Goal: Task Accomplishment & Management: Complete application form

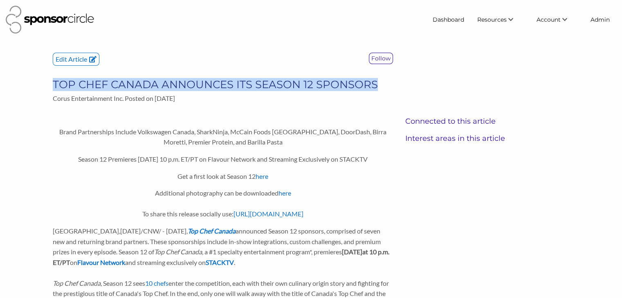
drag, startPoint x: 378, startPoint y: 84, endPoint x: 54, endPoint y: 88, distance: 324.3
click at [54, 88] on h3 "TOP CHEF CANADA ANNOUNCES ITS SEASON 12 SPONSORS" at bounding box center [223, 84] width 340 height 13
copy h3 "TOP CHEF CANADA ANNOUNCES ITS SEASON 12 SPONSORS"
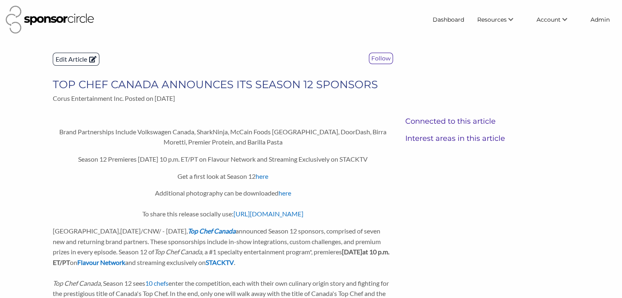
click at [74, 59] on p "Edit Article" at bounding box center [76, 59] width 46 height 12
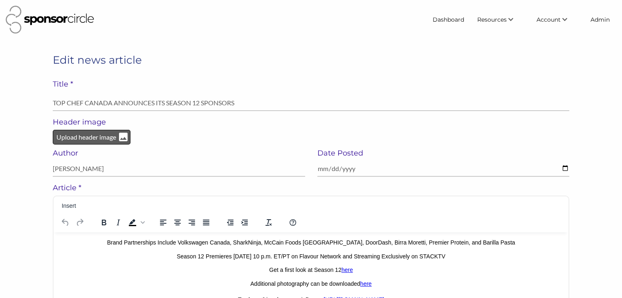
click at [83, 135] on p "Upload header image" at bounding box center [86, 137] width 61 height 11
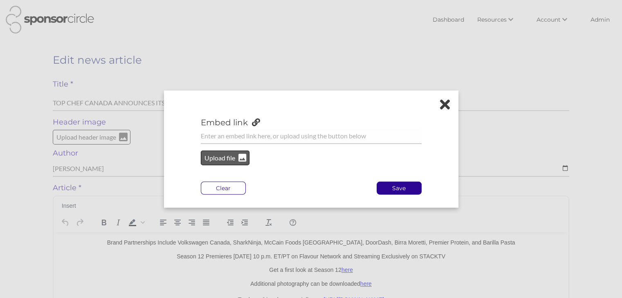
click at [216, 154] on p "Upload file" at bounding box center [220, 158] width 33 height 11
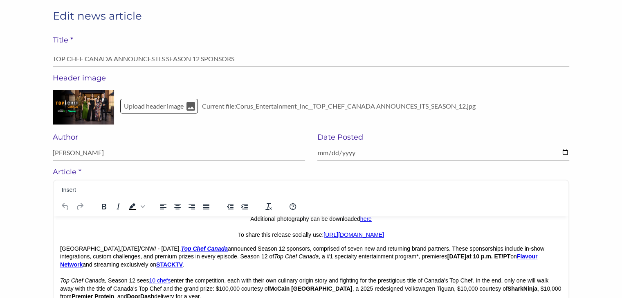
scroll to position [50, 0]
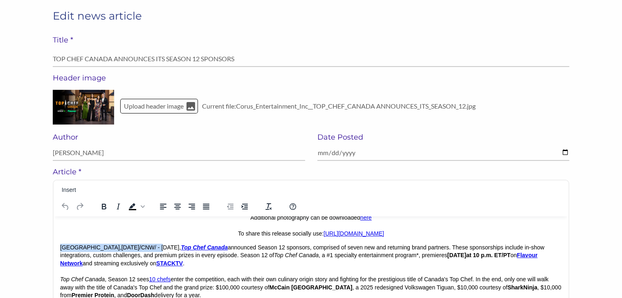
drag, startPoint x: 146, startPoint y: 246, endPoint x: 61, endPoint y: 245, distance: 84.7
click at [61, 245] on p "TORONTO , Oct. 2, 2025 /CNW/ - Today, Top Chef Canada announced Season 12 spons…" at bounding box center [311, 272] width 502 height 56
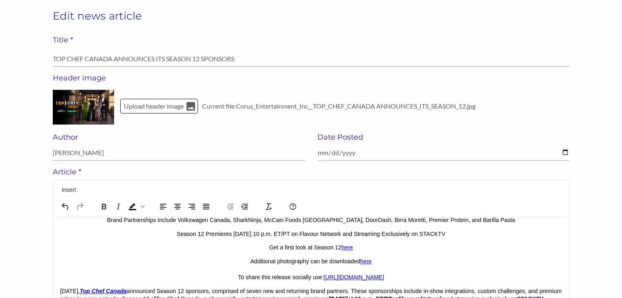
scroll to position [6, 0]
drag, startPoint x: 383, startPoint y: 280, endPoint x: 246, endPoint y: 259, distance: 138.6
click at [246, 259] on p "Additional photography can be downloaded here To share this release socially us…" at bounding box center [311, 270] width 502 height 24
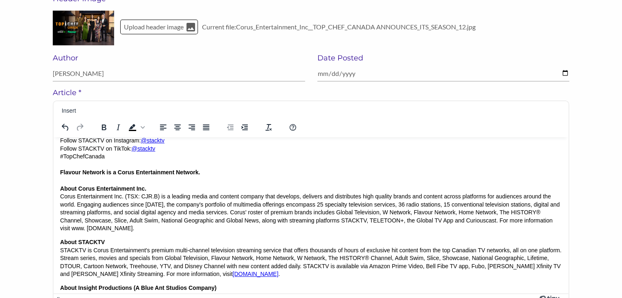
scroll to position [424, 0]
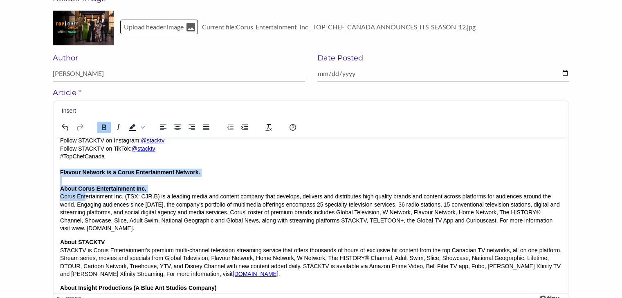
drag, startPoint x: 61, startPoint y: 188, endPoint x: 85, endPoint y: 215, distance: 37.0
click at [85, 215] on p "Social Media: Follow Flavour Network Facebook: facebook.com/flavournetworkca Fo…" at bounding box center [311, 157] width 502 height 152
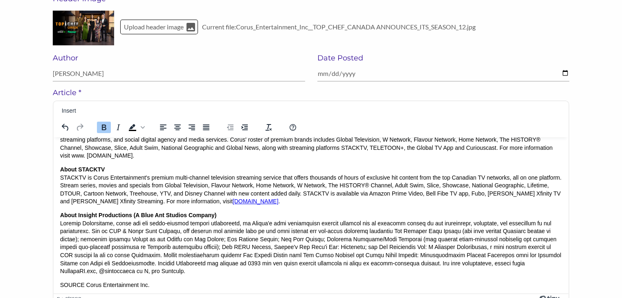
scroll to position [514, 0]
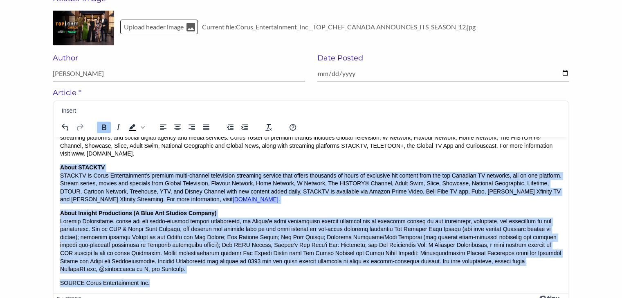
drag, startPoint x: 155, startPoint y: 282, endPoint x: 106, endPoint y: 306, distance: 54.1
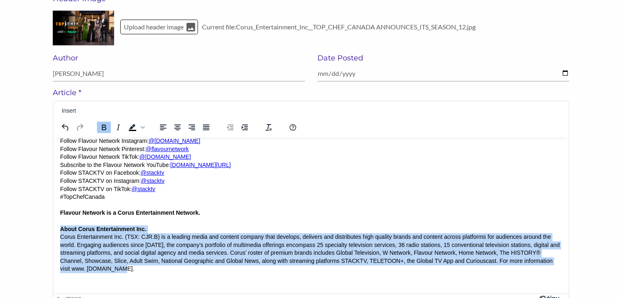
drag, startPoint x: 139, startPoint y: 270, endPoint x: 54, endPoint y: 227, distance: 95.8
click at [54, 227] on html "Brand Partnerships Include Volkswagen Canada, SharkNinja, McCain Foods Canada, …" at bounding box center [311, 24] width 515 height 540
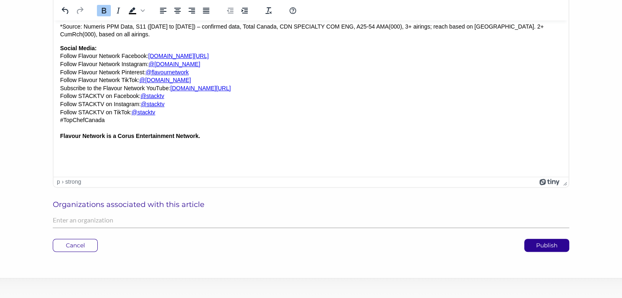
scroll to position [243, 0]
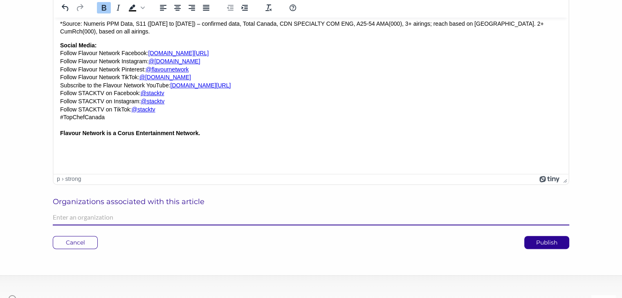
click at [79, 222] on input "text" at bounding box center [311, 218] width 516 height 16
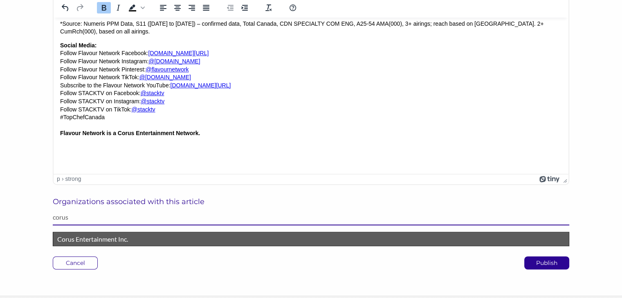
type input "corus"
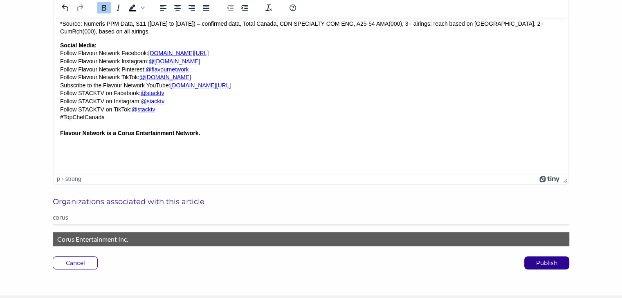
click at [89, 236] on p "Corus Entertainment Inc." at bounding box center [310, 239] width 507 height 11
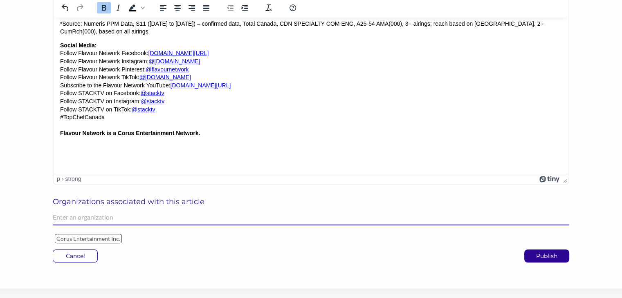
click at [114, 214] on input "text" at bounding box center [311, 218] width 516 height 16
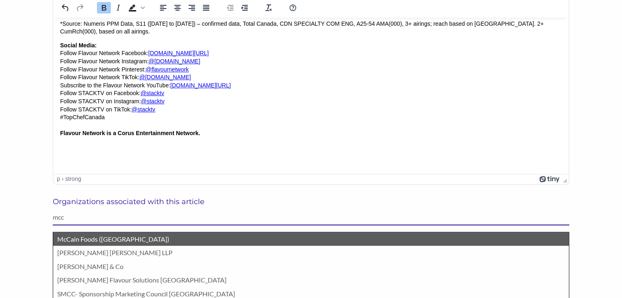
type input "mcc"
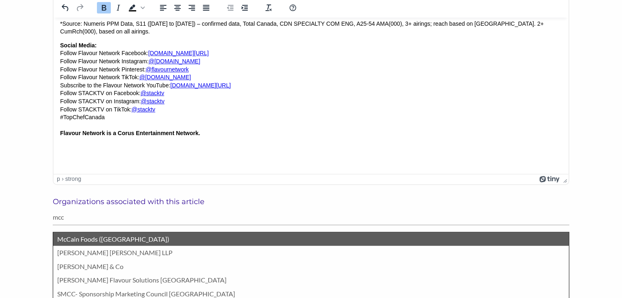
click at [98, 237] on p "McCain Foods ([GEOGRAPHIC_DATA])" at bounding box center [310, 239] width 507 height 11
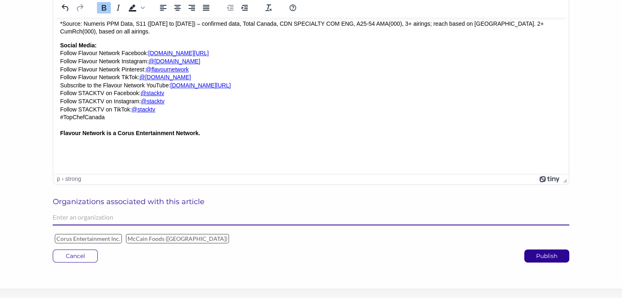
click at [97, 220] on input "text" at bounding box center [311, 218] width 516 height 16
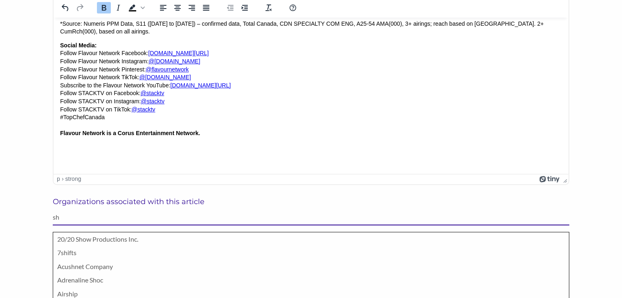
type input "s"
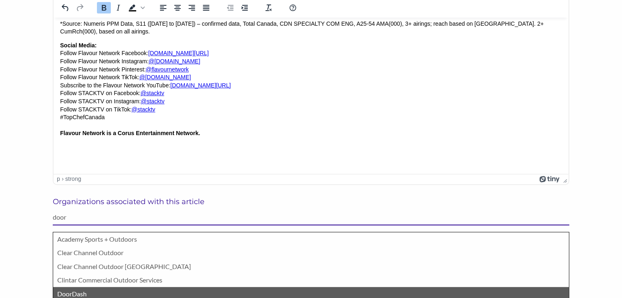
type input "door"
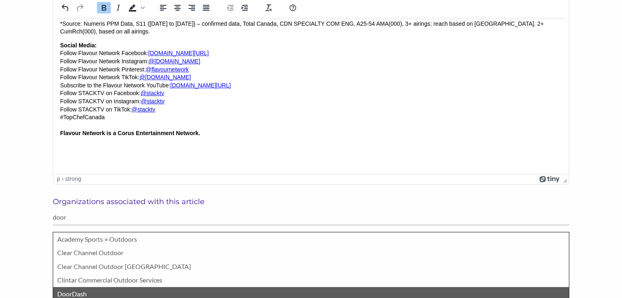
click at [79, 292] on p "DoorDash" at bounding box center [310, 294] width 507 height 11
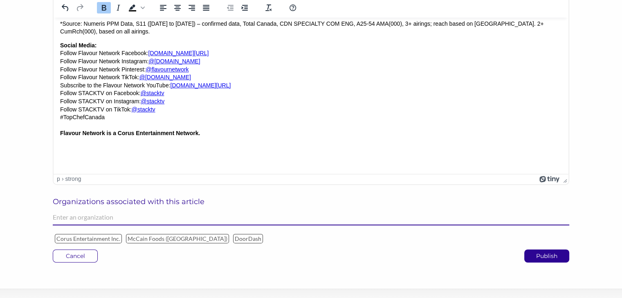
click at [76, 214] on input "text" at bounding box center [311, 218] width 516 height 16
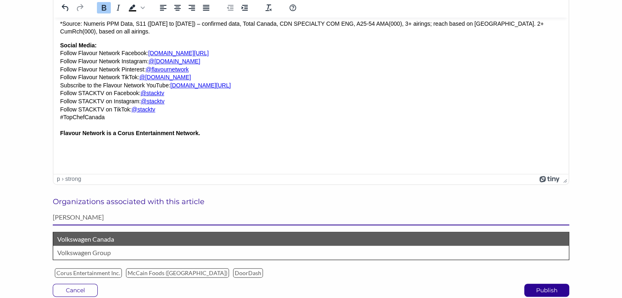
type input "volk"
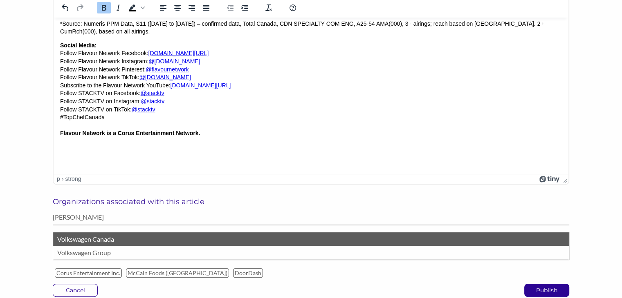
click at [89, 241] on p "Volkswagen Canada" at bounding box center [310, 239] width 507 height 11
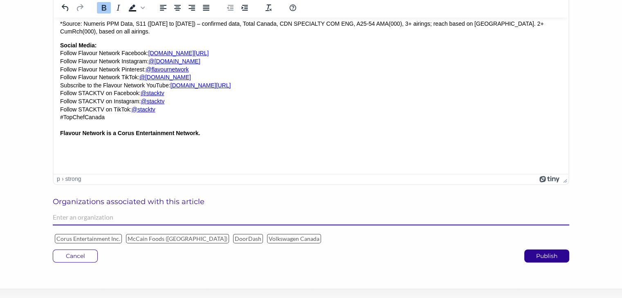
click at [87, 213] on input "text" at bounding box center [311, 218] width 516 height 16
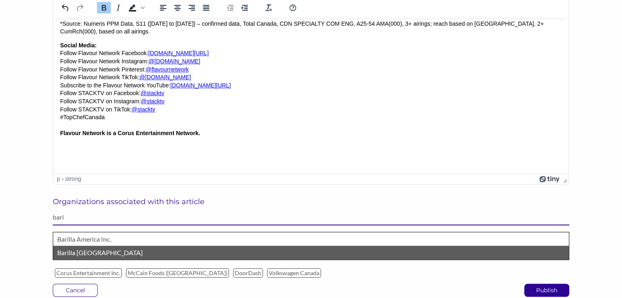
type input "bari"
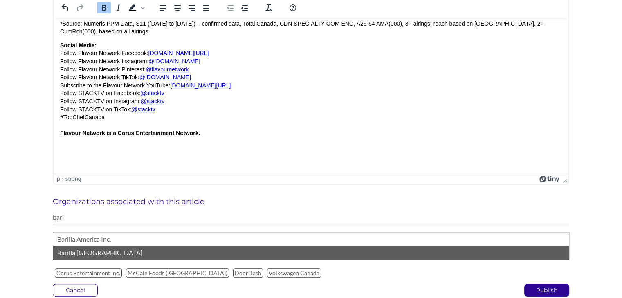
click at [90, 254] on p "Barilla Canada" at bounding box center [310, 253] width 507 height 11
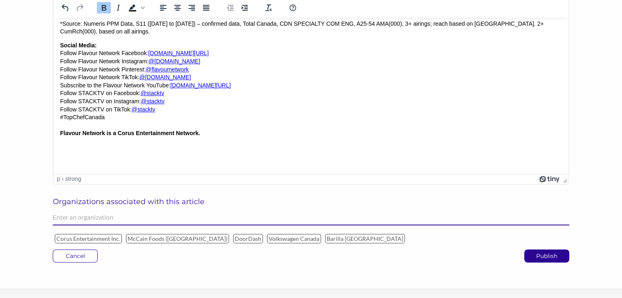
click at [98, 217] on input "text" at bounding box center [311, 218] width 516 height 16
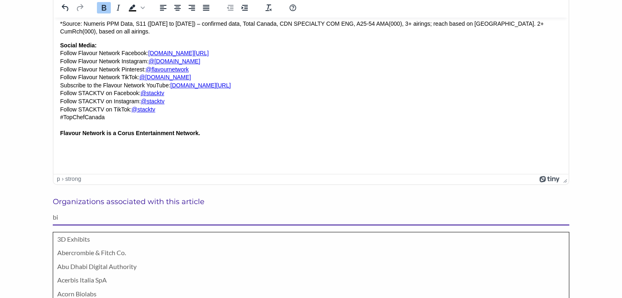
type input "b"
type input "p"
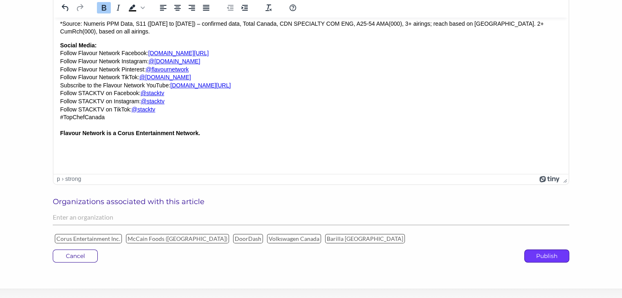
click at [540, 258] on p "Publish" at bounding box center [547, 256] width 44 height 12
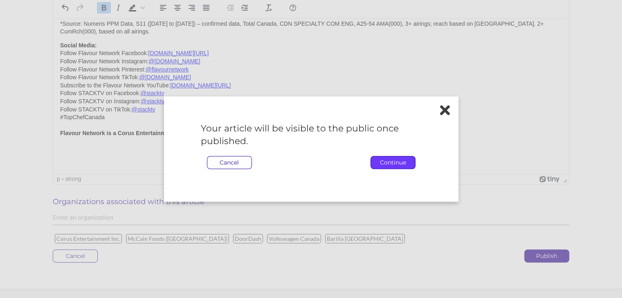
click at [380, 166] on p "Continue" at bounding box center [393, 163] width 44 height 12
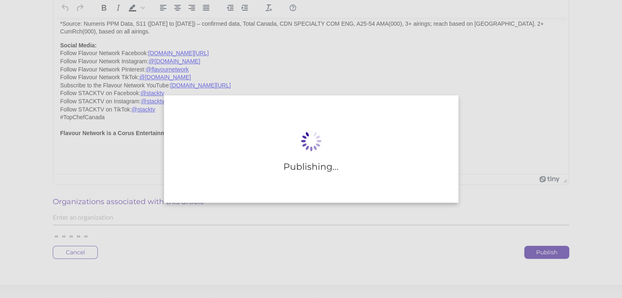
scroll to position [350, 0]
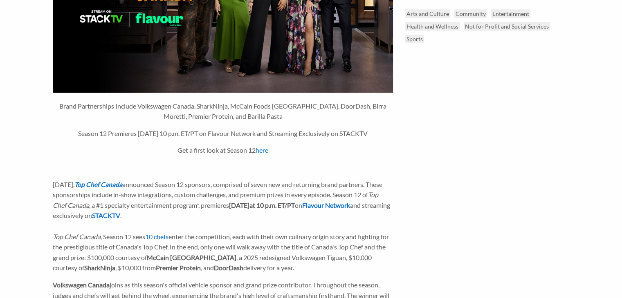
scroll to position [159, 0]
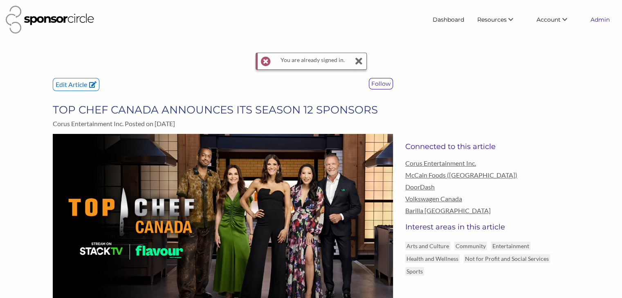
click at [599, 22] on link "Admin" at bounding box center [600, 19] width 32 height 15
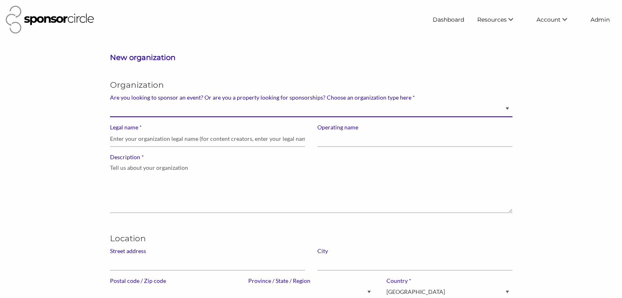
click at [471, 105] on select "Brand manager looking to sell to or sponsor events and sports teams Event organ…" at bounding box center [311, 109] width 402 height 16
select select "Sponsor"
click at [110, 101] on select "Brand manager looking to sell to or sponsor events and sports teams Event organ…" at bounding box center [311, 109] width 402 height 16
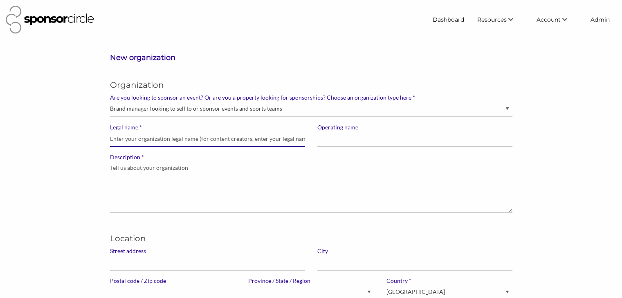
click at [250, 139] on input "* Legal name" at bounding box center [207, 139] width 195 height 16
drag, startPoint x: 149, startPoint y: 141, endPoint x: 107, endPoint y: 141, distance: 41.7
click at [107, 141] on div "* Legal name SharkNinja" at bounding box center [207, 139] width 207 height 30
type input "SharkNinja"
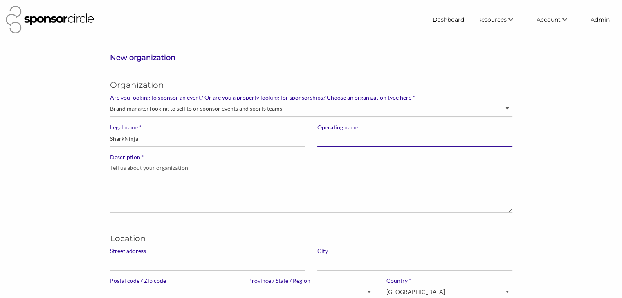
click at [352, 144] on input "Operating name" at bounding box center [414, 139] width 195 height 16
paste input "SharkNinja"
type input "SharkNinja"
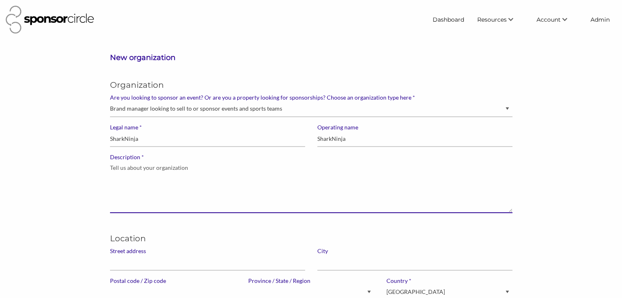
click at [195, 184] on textarea "* Description" at bounding box center [311, 187] width 402 height 52
paste textarea "SharkNinja has a proud history as a pioneer in small household appliances, and …"
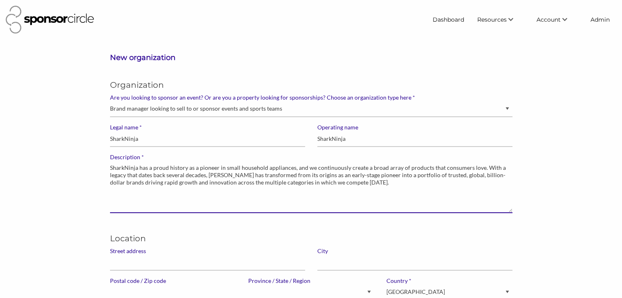
type textarea "SharkNinja has a proud history as a pioneer in small household appliances, and …"
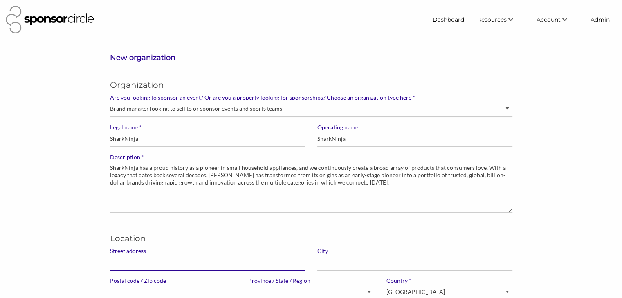
click at [145, 264] on input "Street address" at bounding box center [207, 263] width 195 height 16
paste input "[STREET_ADDRESS]"
type input "[STREET_ADDRESS]"
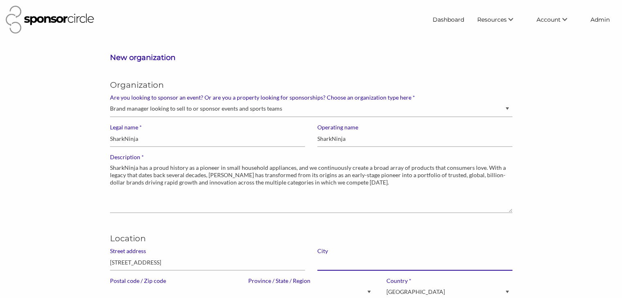
click at [341, 260] on input "text" at bounding box center [414, 263] width 195 height 16
paste input "[PERSON_NAME]"
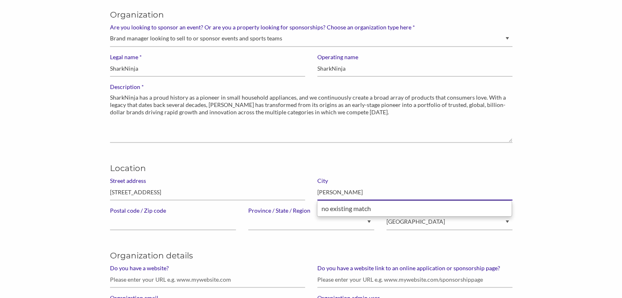
type input "[PERSON_NAME]"
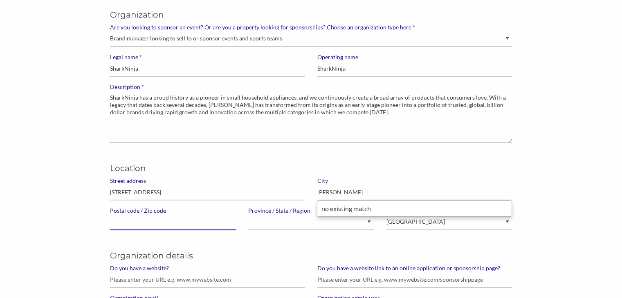
click at [128, 223] on input "Postal code / Zip code" at bounding box center [173, 223] width 126 height 16
type input "02494"
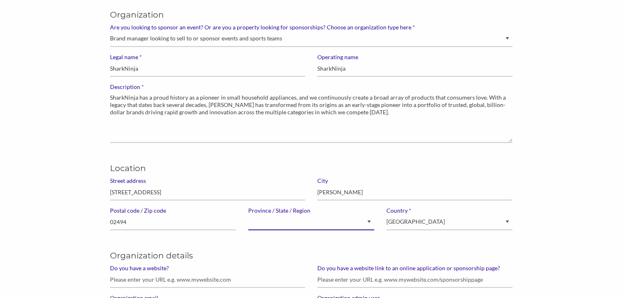
click at [276, 222] on select "Alberta British Columbia Manitoba New Brunswick Newfoundland and Labrador North…" at bounding box center [311, 223] width 126 height 16
select select "[US_STATE]"
click at [248, 215] on select "Alberta British Columbia Manitoba New Brunswick Newfoundland and Labrador North…" at bounding box center [311, 223] width 126 height 16
select select "[GEOGRAPHIC_DATA]"
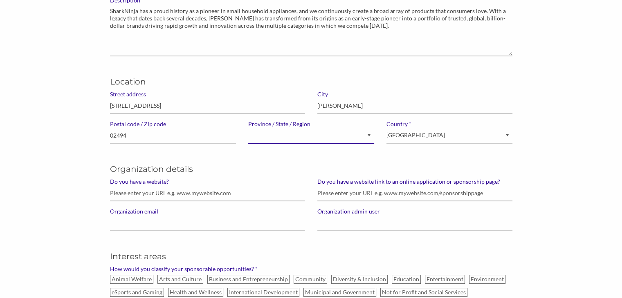
scroll to position [158, 0]
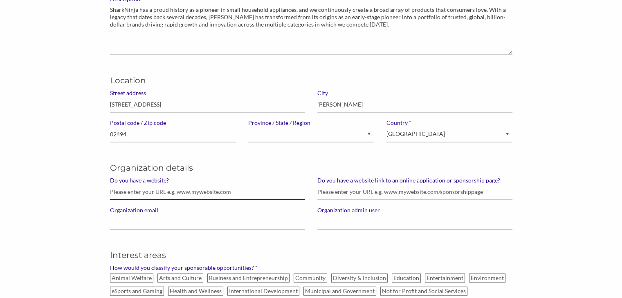
click at [256, 193] on input "Do you have a website?" at bounding box center [207, 192] width 195 height 16
paste input "https://www.sharkninja.com/"
type input "https://www.sharkninja.com/"
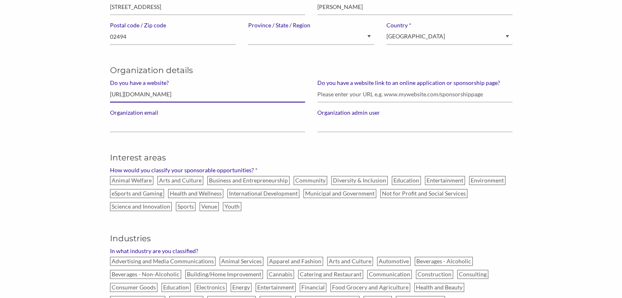
scroll to position [256, 0]
click at [428, 179] on label "Entertainment" at bounding box center [445, 180] width 40 height 9
click at [0, 0] on input "Entertainment" at bounding box center [0, 0] width 0 height 0
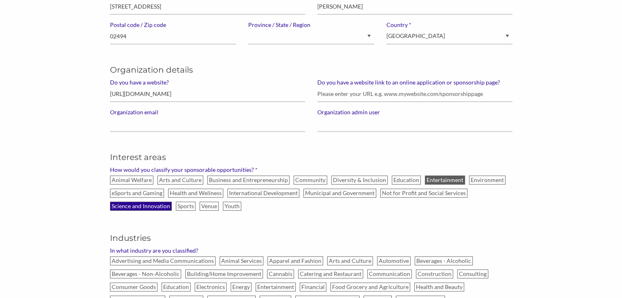
click at [151, 205] on label "Science and Innovation" at bounding box center [141, 206] width 62 height 9
click at [0, 0] on input "Science and Innovation" at bounding box center [0, 0] width 0 height 0
click at [183, 194] on label "Health and Wellness" at bounding box center [195, 193] width 55 height 9
click at [0, 0] on input "Health and Wellness" at bounding box center [0, 0] width 0 height 0
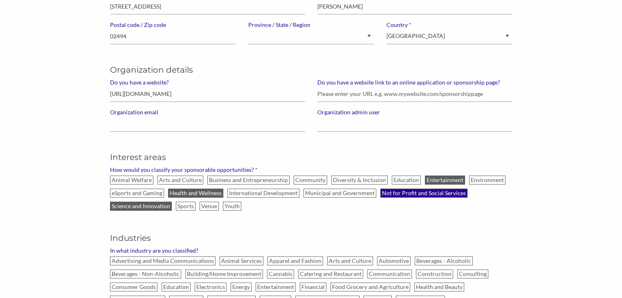
click at [401, 193] on label "Not for Profit and Social Services" at bounding box center [423, 193] width 87 height 9
click at [0, 0] on input "Not for Profit and Social Services" at bounding box center [0, 0] width 0 height 0
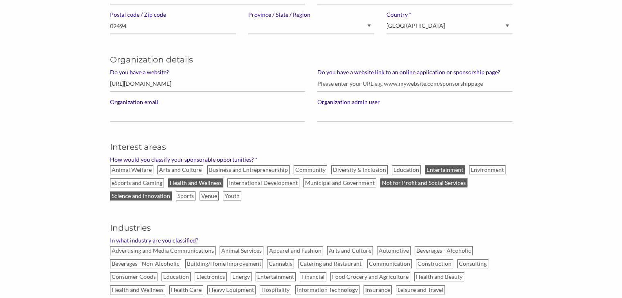
scroll to position [269, 0]
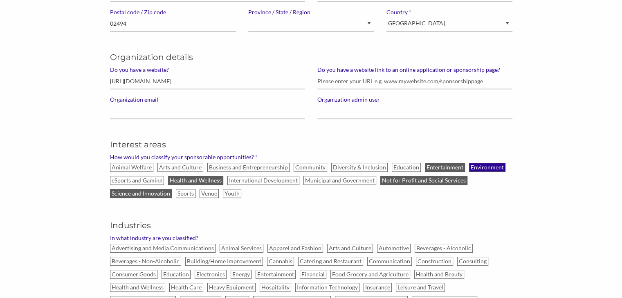
click at [471, 167] on label "Environment" at bounding box center [487, 167] width 36 height 9
click at [0, 0] on input "Environment" at bounding box center [0, 0] width 0 height 0
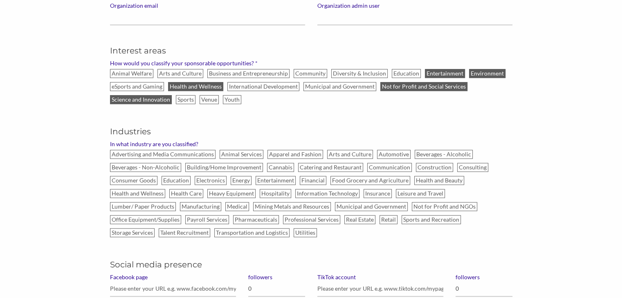
scroll to position [363, 0]
click at [126, 178] on label "Consumer Goods" at bounding box center [133, 180] width 47 height 9
click at [0, 0] on input "Consumer Goods" at bounding box center [0, 0] width 0 height 0
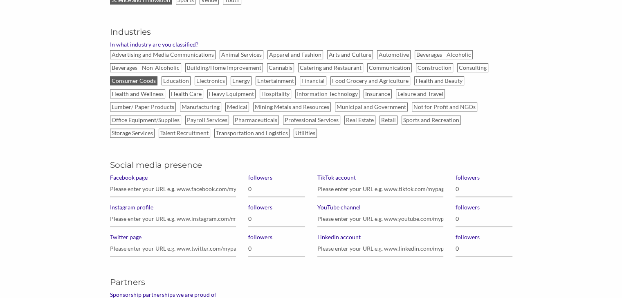
scroll to position [530, 0]
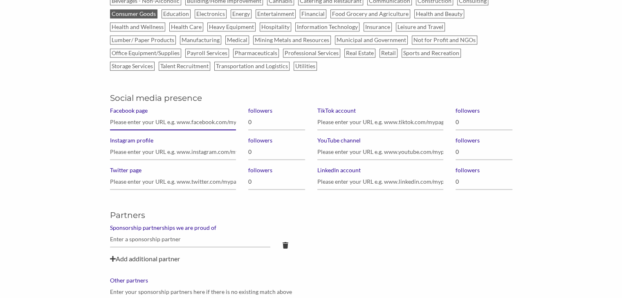
click at [141, 121] on input "Facebook page" at bounding box center [173, 122] width 126 height 16
paste input "https://www.facebook.com/SharkHome"
type input "https://www.facebook.com/SharkHome"
click at [253, 122] on input "0" at bounding box center [276, 122] width 57 height 16
type input "453,000"
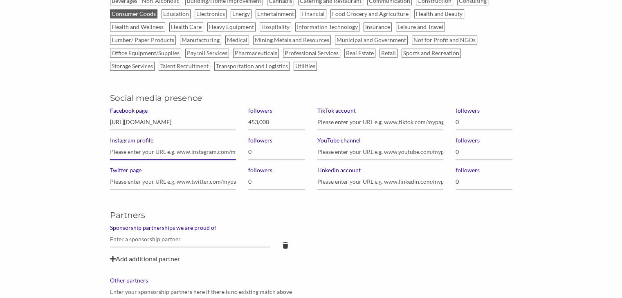
click at [173, 148] on input "Instagram profile" at bounding box center [173, 152] width 126 height 16
paste input "https://www.instagram.com/sharkhome/"
type input "https://www.instagram.com/sharkhome/"
click at [256, 148] on input "0" at bounding box center [276, 152] width 57 height 16
type input "275,000"
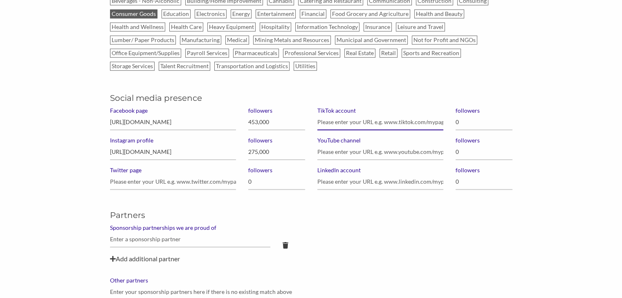
click at [332, 121] on input "TikTok account" at bounding box center [380, 122] width 126 height 16
paste input "https://www.tiktok.com/@sharkhome?lang=en"
type input "https://www.tiktok.com/@sharkhome?lang=en"
click at [489, 119] on input "0" at bounding box center [484, 122] width 57 height 16
type input "202,700"
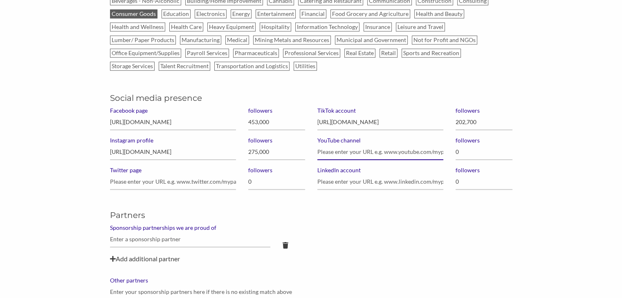
click at [340, 148] on input "YouTube channel" at bounding box center [380, 152] width 126 height 16
paste input "https://www.youtube.com/user/Shark"
type input "https://www.youtube.com/user/Shark"
click at [469, 156] on input "0" at bounding box center [484, 152] width 57 height 16
type input "43,000"
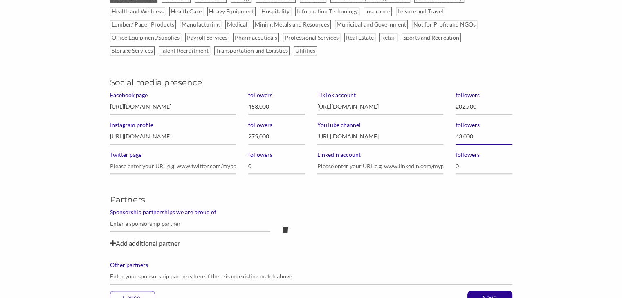
scroll to position [549, 0]
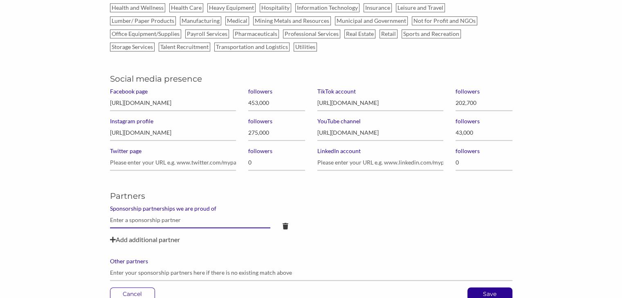
click at [165, 218] on input "text" at bounding box center [190, 221] width 161 height 16
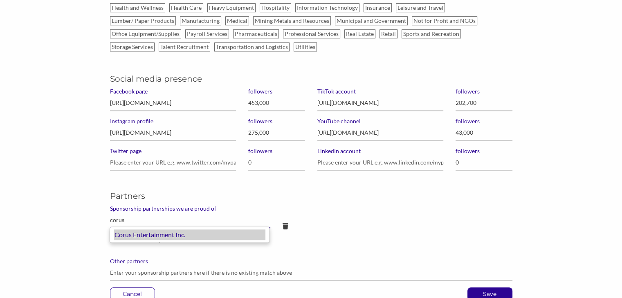
click at [157, 238] on div "Corus Entertainment Inc." at bounding box center [189, 235] width 151 height 11
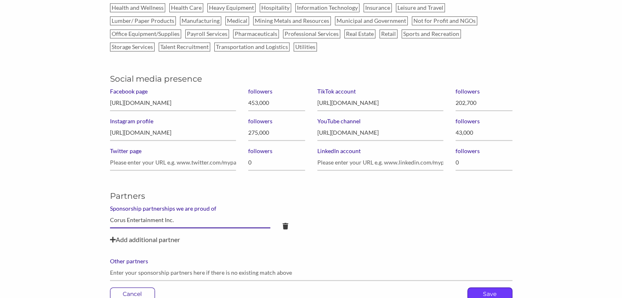
type input "Corus Entertainment Inc."
click at [482, 289] on p "Save" at bounding box center [490, 294] width 44 height 12
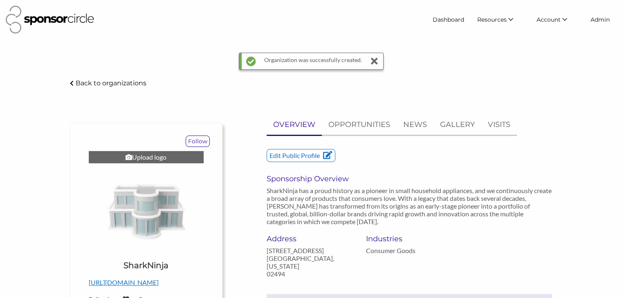
click at [142, 158] on div "Upload logo" at bounding box center [146, 157] width 115 height 12
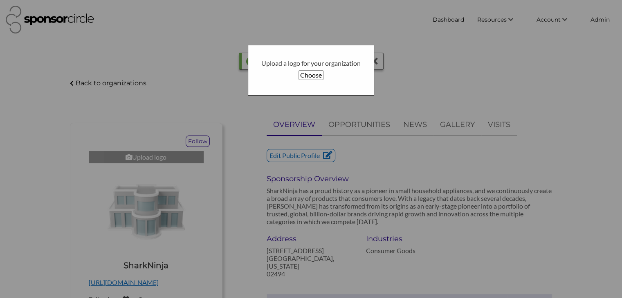
click at [304, 77] on button "Choose" at bounding box center [310, 75] width 25 height 10
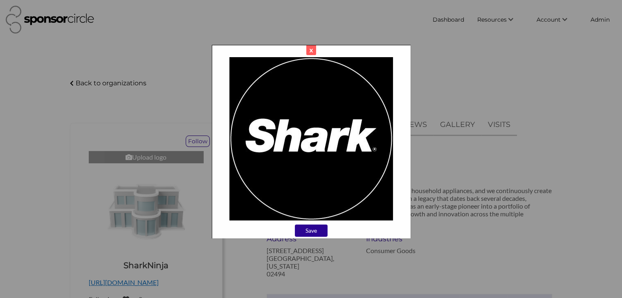
scroll to position [76, 0]
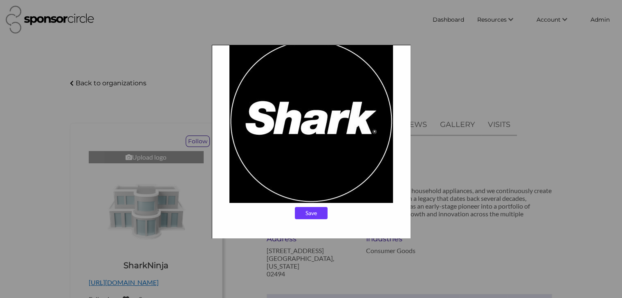
click at [307, 213] on input "Save" at bounding box center [311, 213] width 33 height 12
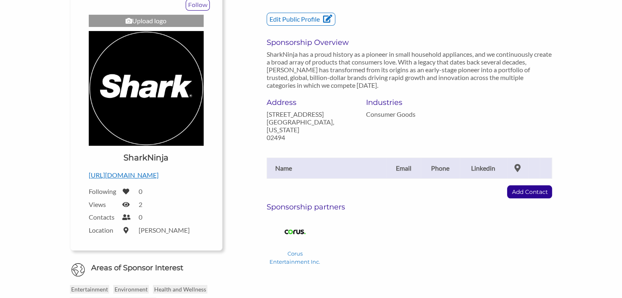
scroll to position [113, 0]
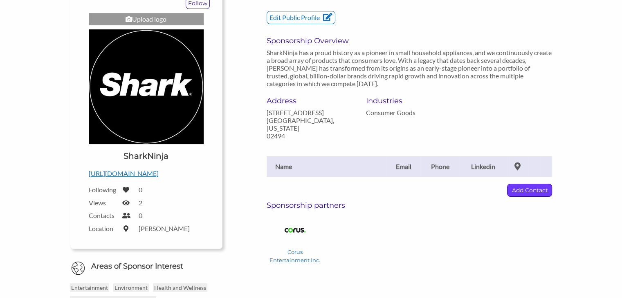
click at [532, 186] on p "Add Contact" at bounding box center [529, 190] width 44 height 12
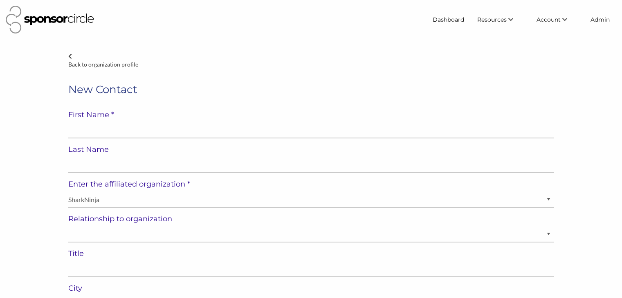
select select "[GEOGRAPHIC_DATA]"
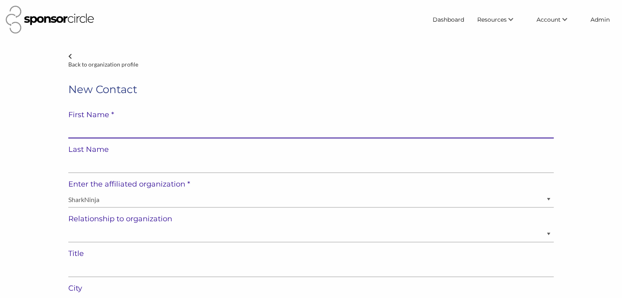
click at [188, 125] on input "text" at bounding box center [310, 131] width 485 height 16
paste input "Ashleigh Phelps"
type input "Ashleigh Phelps"
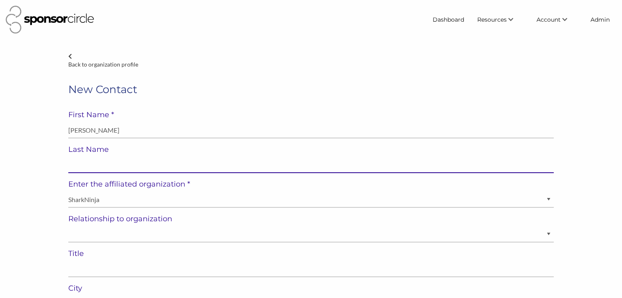
click at [105, 167] on input "text" at bounding box center [310, 165] width 485 height 16
paste input "Ashleigh Phelps"
type input "Ashleigh Phelps"
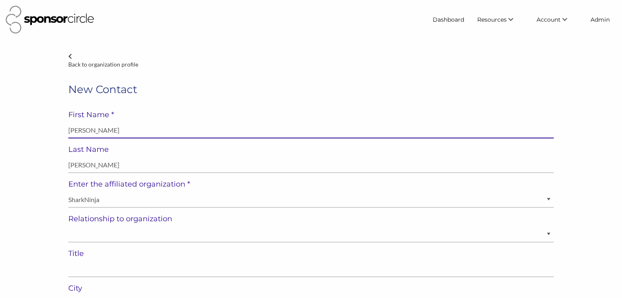
click at [100, 131] on input "Ashleigh Phelps" at bounding box center [310, 131] width 485 height 16
type input "Ashleigh"
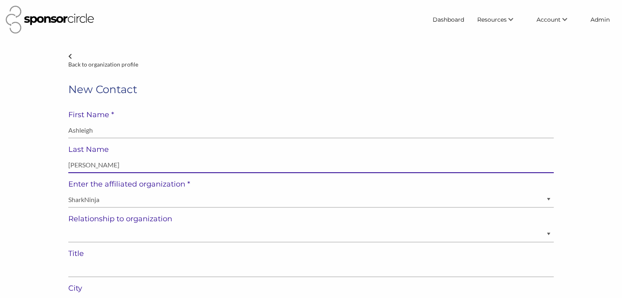
click at [81, 164] on input "Ashleigh Phelps" at bounding box center [310, 165] width 485 height 16
type input "Phelps"
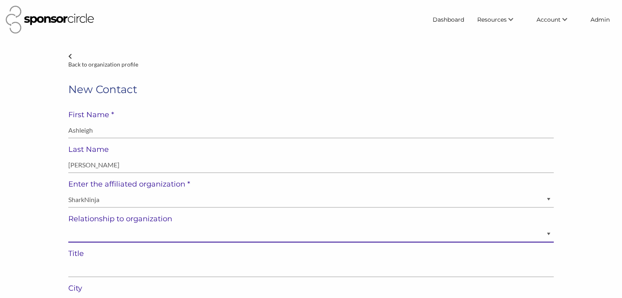
click at [95, 237] on select "Staff Volunteer" at bounding box center [310, 235] width 485 height 16
select select "Staff"
click at [68, 227] on select "Staff Volunteer" at bounding box center [310, 235] width 485 height 16
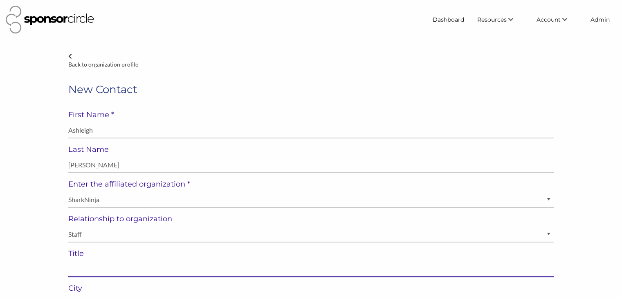
click at [159, 272] on input "text" at bounding box center [310, 270] width 485 height 16
paste input "Director of Marketing"
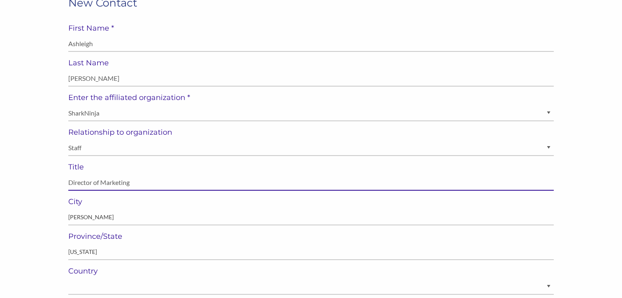
scroll to position [92, 0]
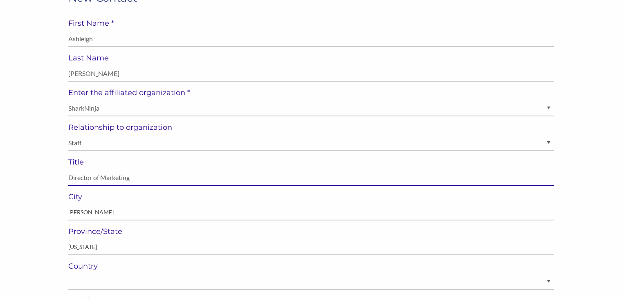
type input "Director of Marketing"
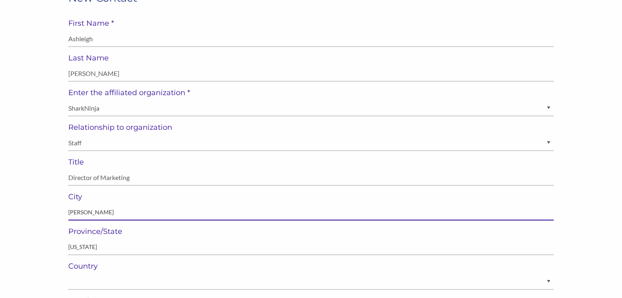
click at [84, 214] on input "[PERSON_NAME]" at bounding box center [310, 213] width 485 height 16
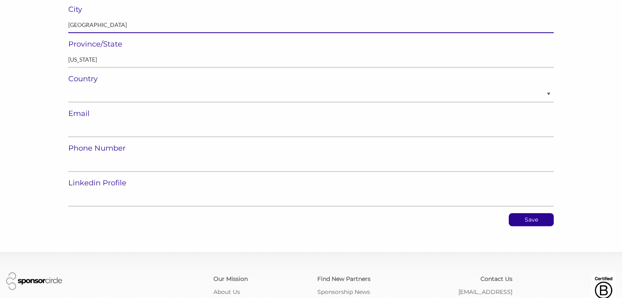
scroll to position [280, 0]
type input "Boston"
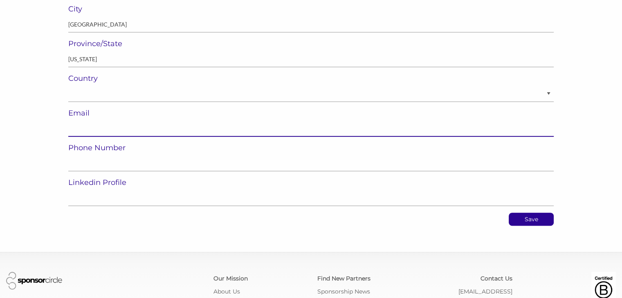
click at [193, 128] on input "email" at bounding box center [310, 129] width 485 height 16
paste input "[EMAIL_ADDRESS][DOMAIN_NAME]"
type input "[EMAIL_ADDRESS][DOMAIN_NAME]"
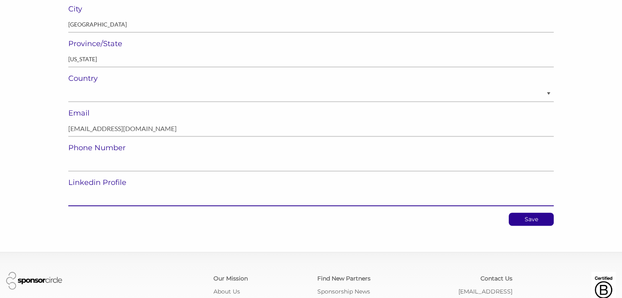
click at [146, 200] on input "url" at bounding box center [310, 199] width 485 height 16
paste input "[URL][DOMAIN_NAME]"
type input "[URL][DOMAIN_NAME]"
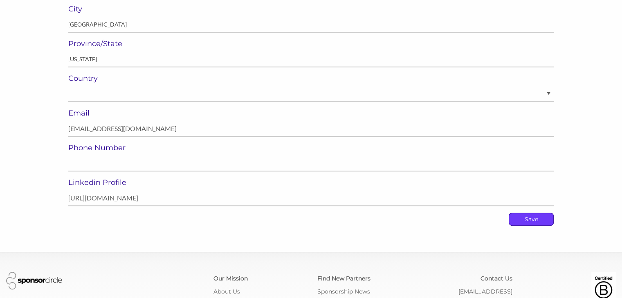
click at [528, 221] on p "Save" at bounding box center [531, 219] width 44 height 12
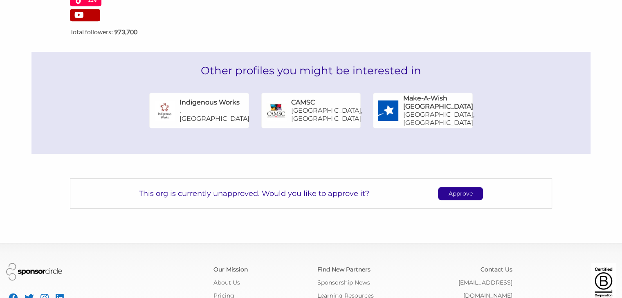
scroll to position [500, 0]
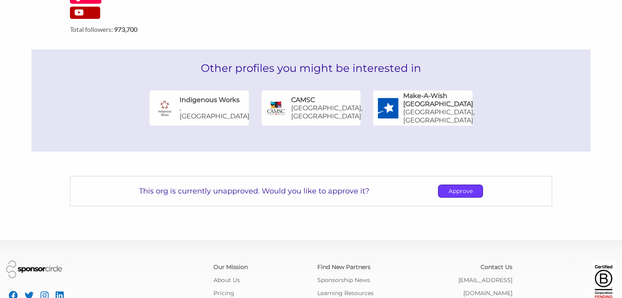
click at [460, 185] on p "Approve" at bounding box center [460, 191] width 44 height 12
